Goal: Transaction & Acquisition: Purchase product/service

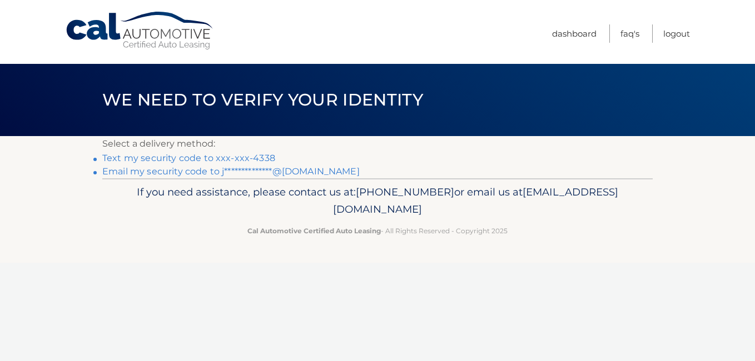
click at [252, 155] on link "Text my security code to xxx-xxx-4338" at bounding box center [188, 158] width 173 height 11
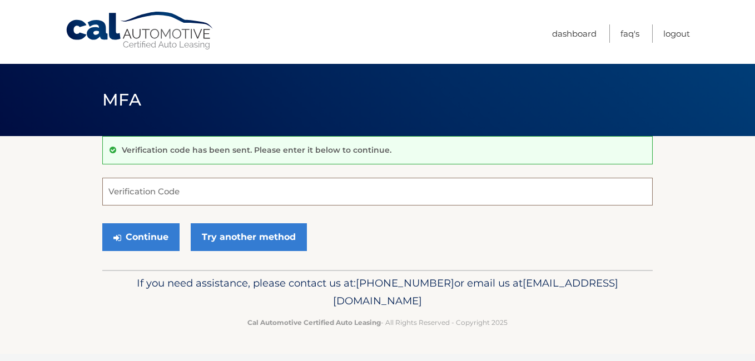
click at [230, 187] on input "Verification Code" at bounding box center [377, 192] width 550 height 28
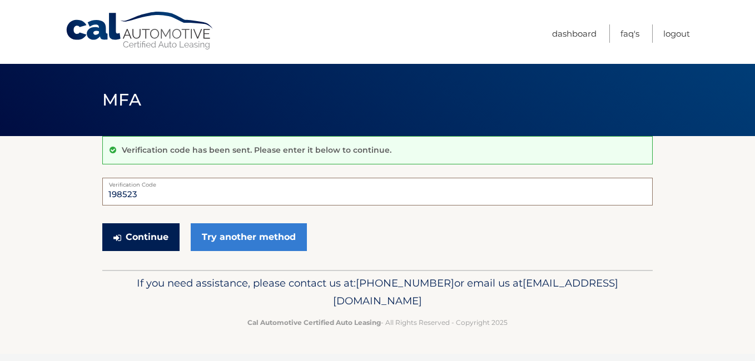
type input "198523"
click at [145, 234] on button "Continue" at bounding box center [140, 237] width 77 height 28
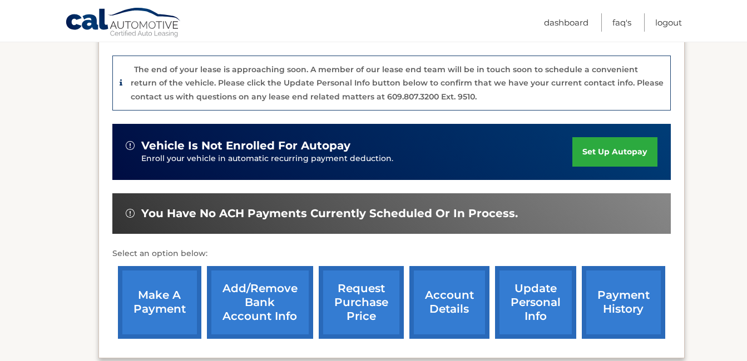
scroll to position [304, 0]
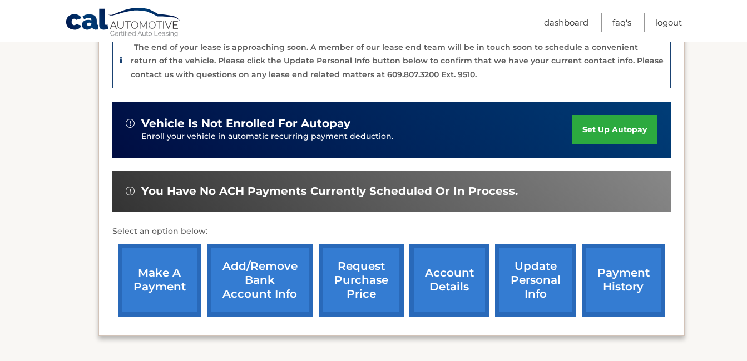
click at [157, 266] on link "make a payment" at bounding box center [159, 280] width 83 height 73
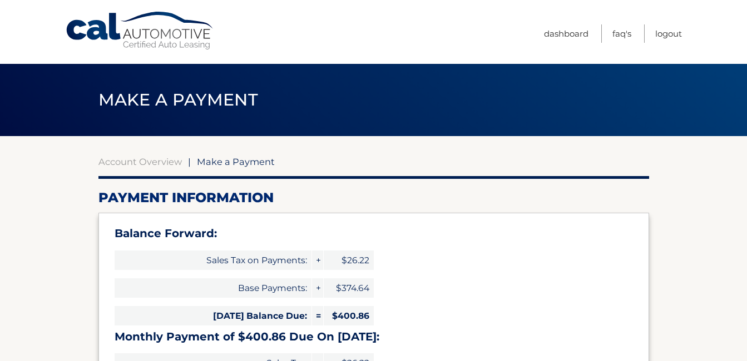
select select "ZjZjN2FlODgtZTMyMC00YjY3LThiNjEtY2I4OGU0NWM0M2Yy"
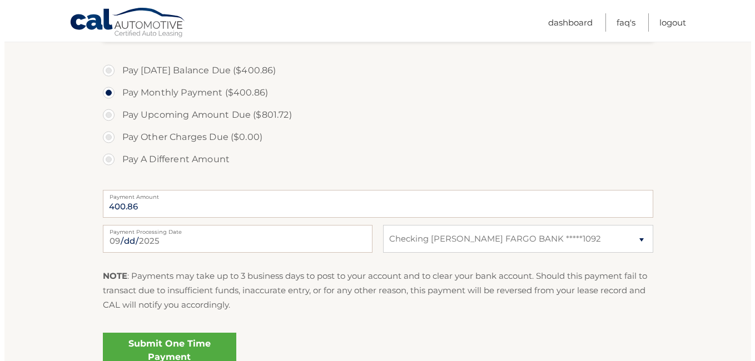
scroll to position [497, 0]
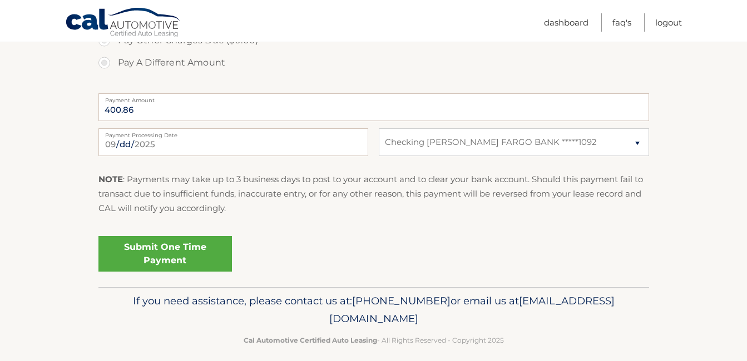
click at [180, 250] on link "Submit One Time Payment" at bounding box center [164, 254] width 133 height 36
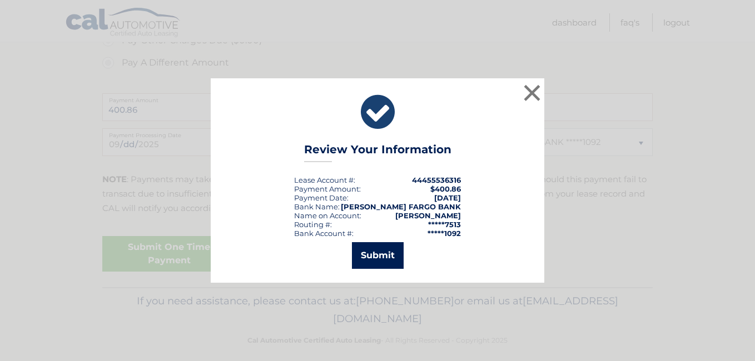
click at [385, 256] on button "Submit" at bounding box center [378, 255] width 52 height 27
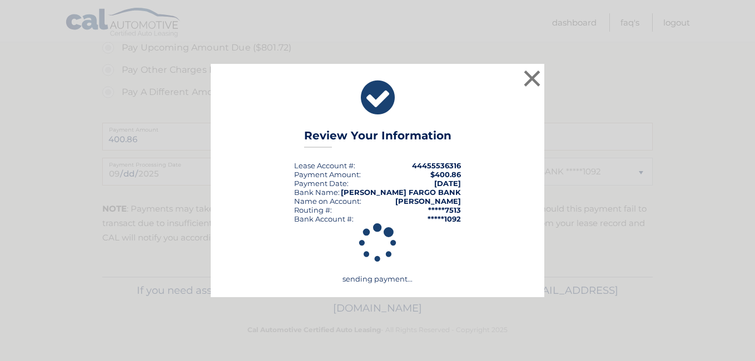
scroll to position [468, 0]
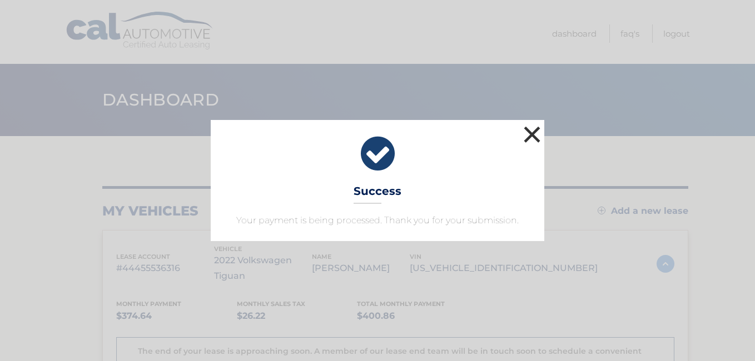
click at [535, 134] on button "×" at bounding box center [532, 134] width 22 height 22
